Goal: Task Accomplishment & Management: Manage account settings

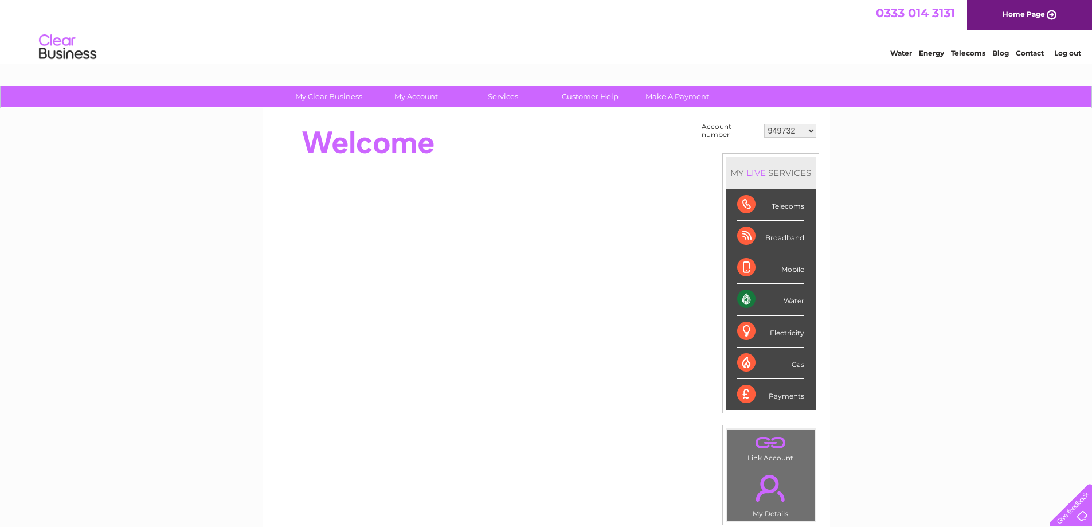
click at [787, 130] on select "949732 951902 951928 951929 955382 955447 955806 955937 956247 956364 956484 95…" at bounding box center [790, 131] width 52 height 14
select select "957877"
click at [764, 124] on select "949732 951902 951928 951929 955382 955447 955806 955937 956247 956364 956484 95…" at bounding box center [790, 131] width 52 height 14
click at [786, 133] on select "949732 951902 951928 951929 955382 955447 955806 955937 956247 956364 956484 95…" at bounding box center [790, 131] width 52 height 14
select select "30320697"
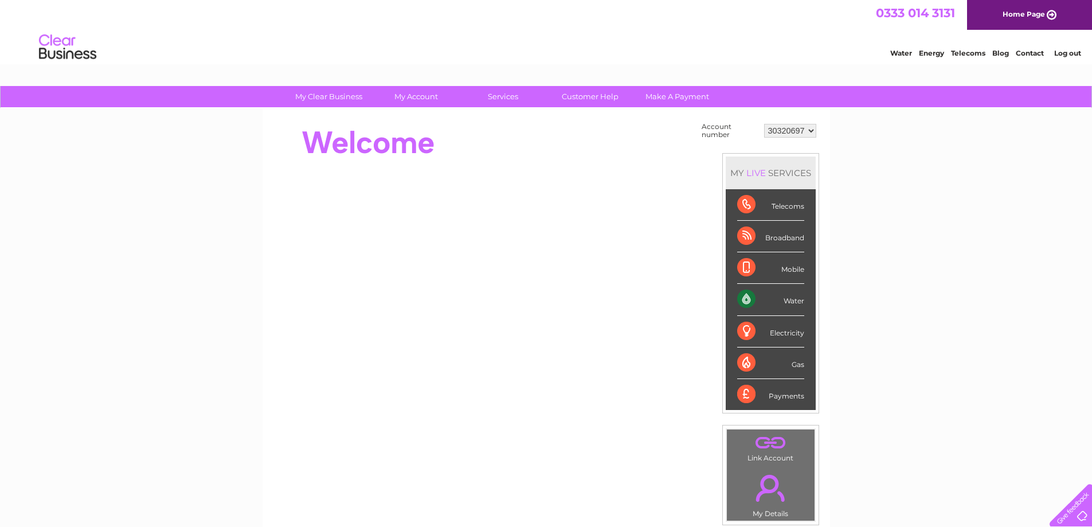
click at [764, 124] on select "949732 951902 951928 951929 955382 955447 955806 955937 956247 956364 956484 95…" at bounding box center [790, 131] width 52 height 14
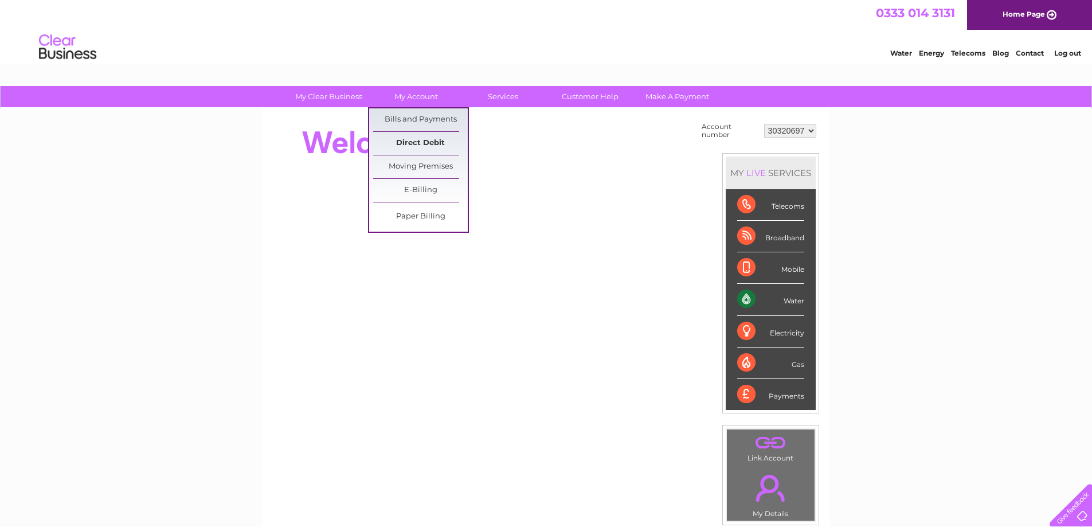
click at [428, 144] on link "Direct Debit" at bounding box center [420, 143] width 95 height 23
